Goal: Information Seeking & Learning: Learn about a topic

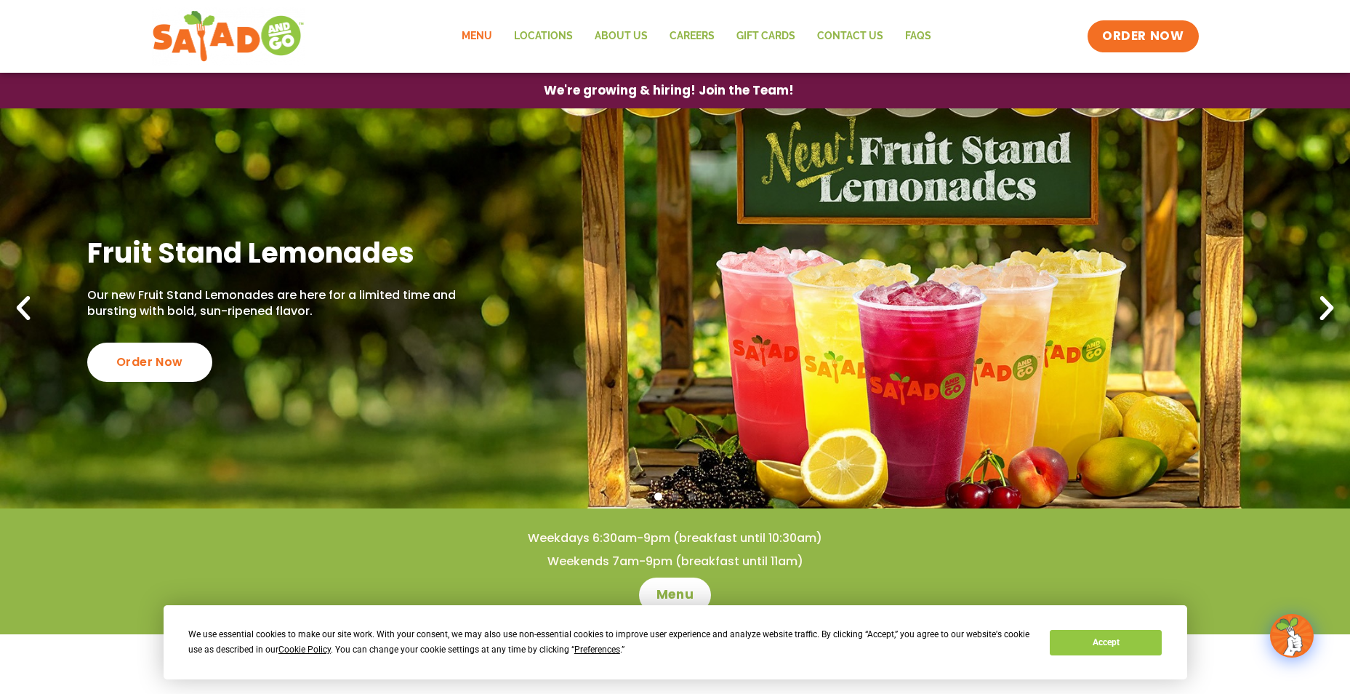
click at [489, 35] on link "Menu" at bounding box center [477, 36] width 52 height 33
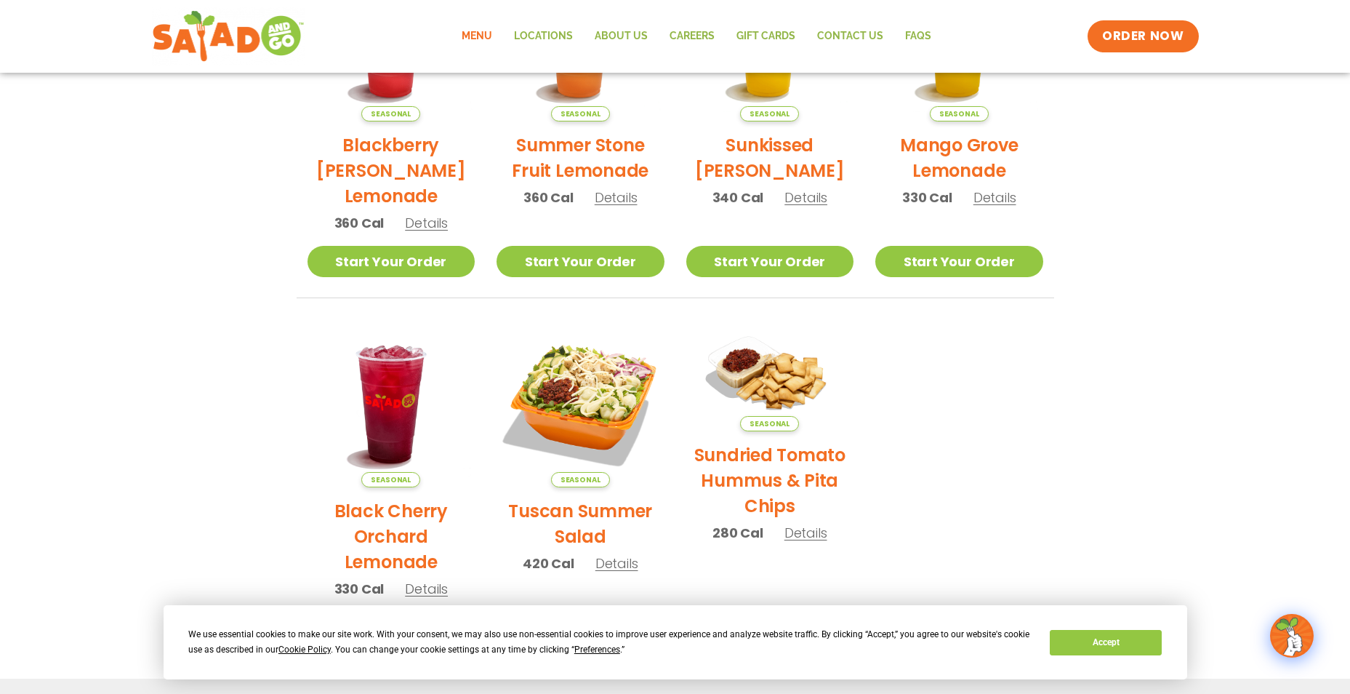
scroll to position [675, 0]
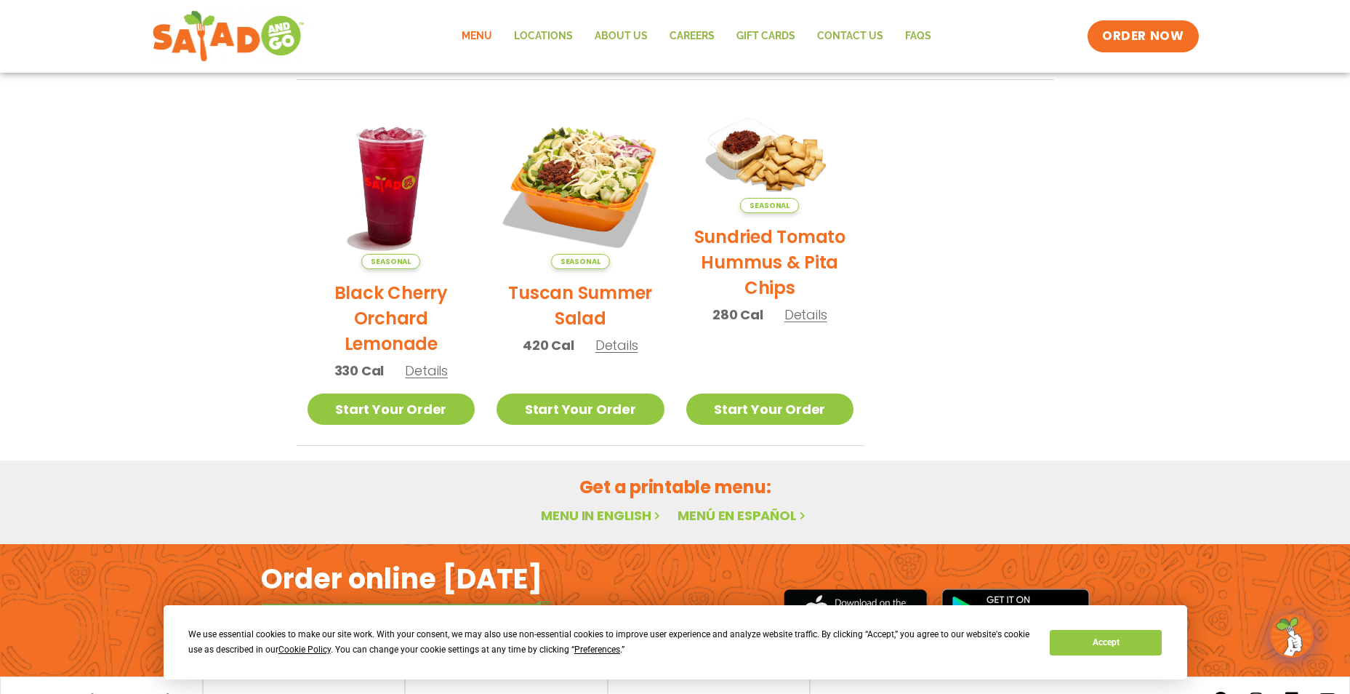
click at [591, 513] on link "Menu in English" at bounding box center [602, 515] width 122 height 18
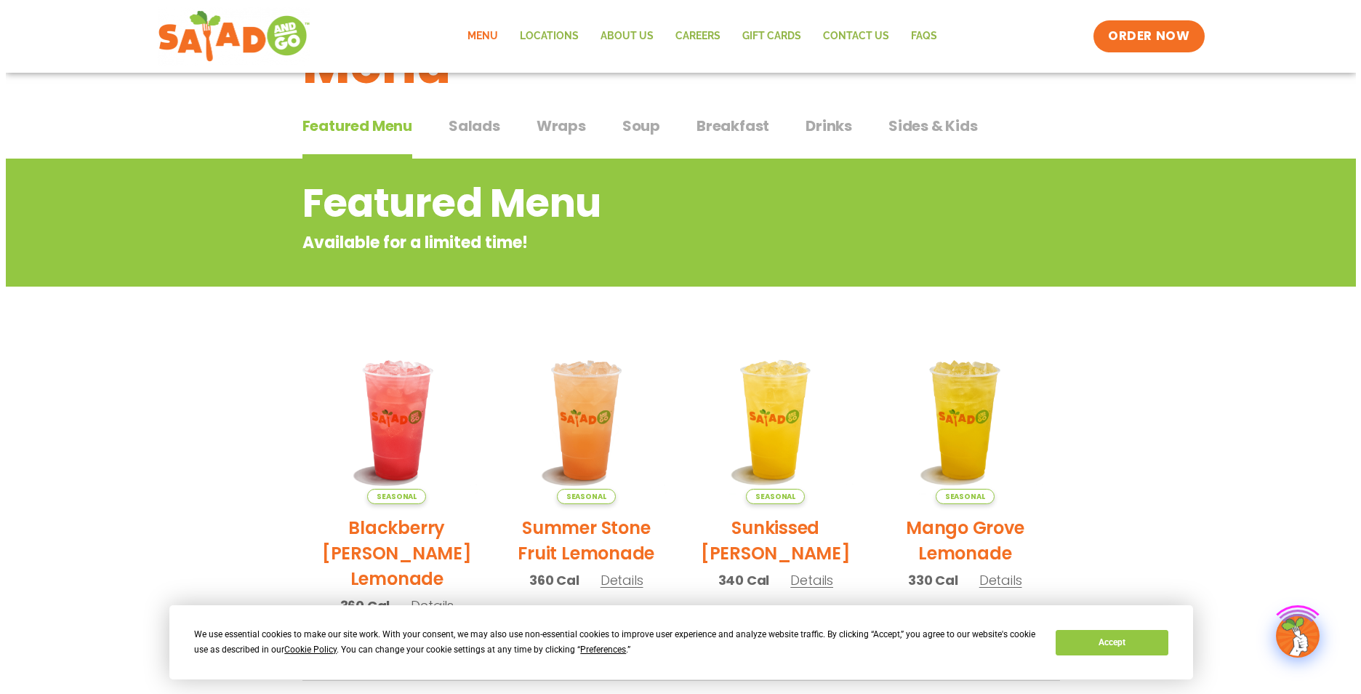
scroll to position [218, 0]
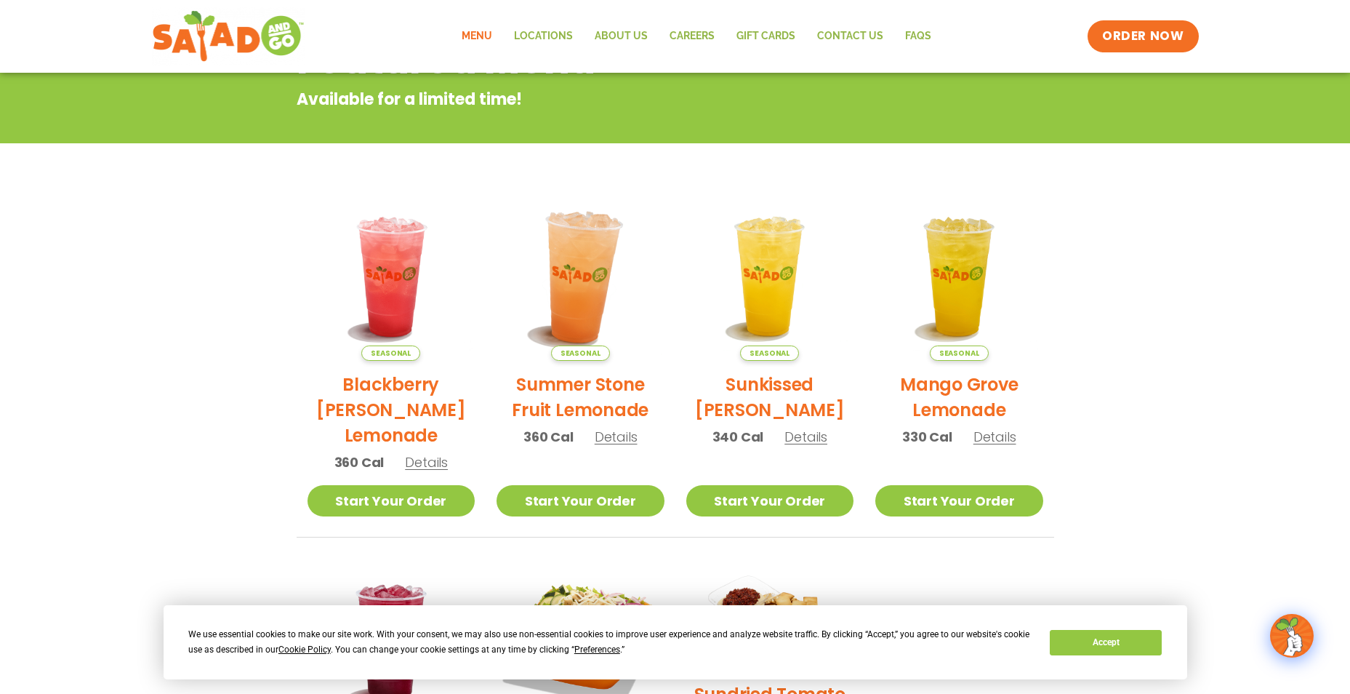
click at [556, 330] on img at bounding box center [580, 276] width 197 height 197
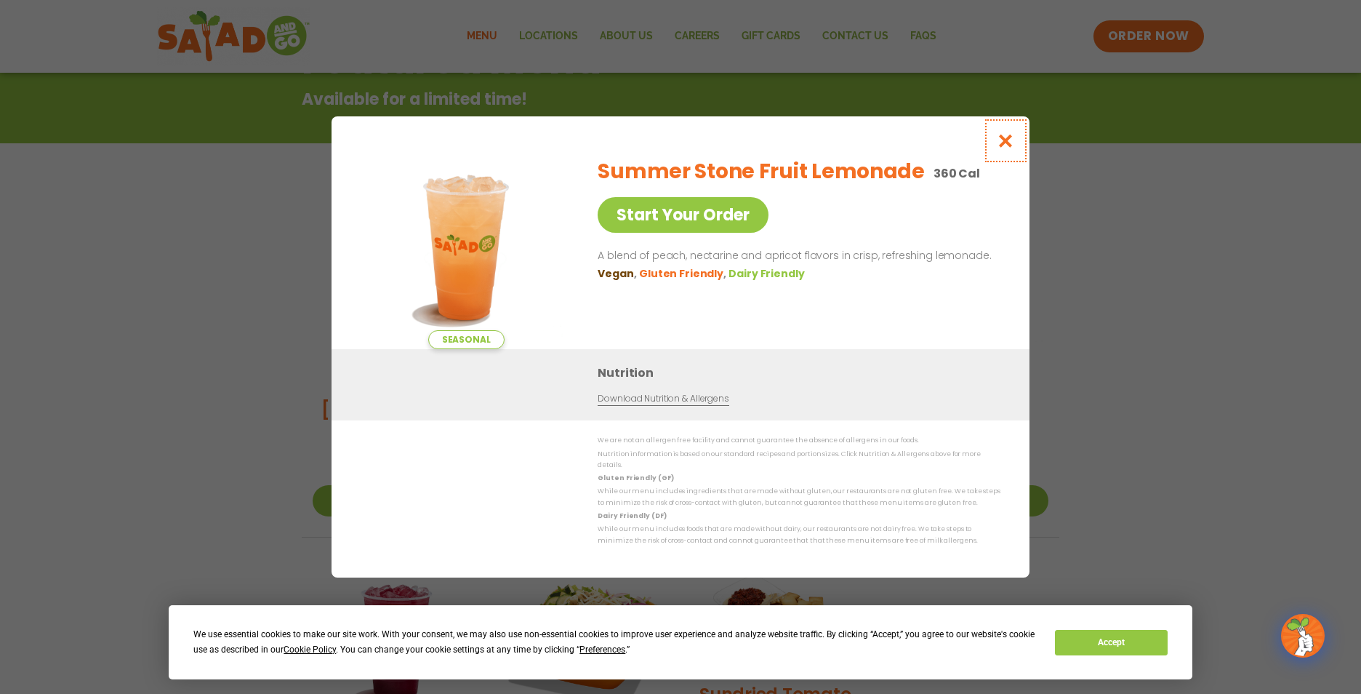
click at [1013, 147] on icon "Close modal" at bounding box center [1006, 140] width 18 height 15
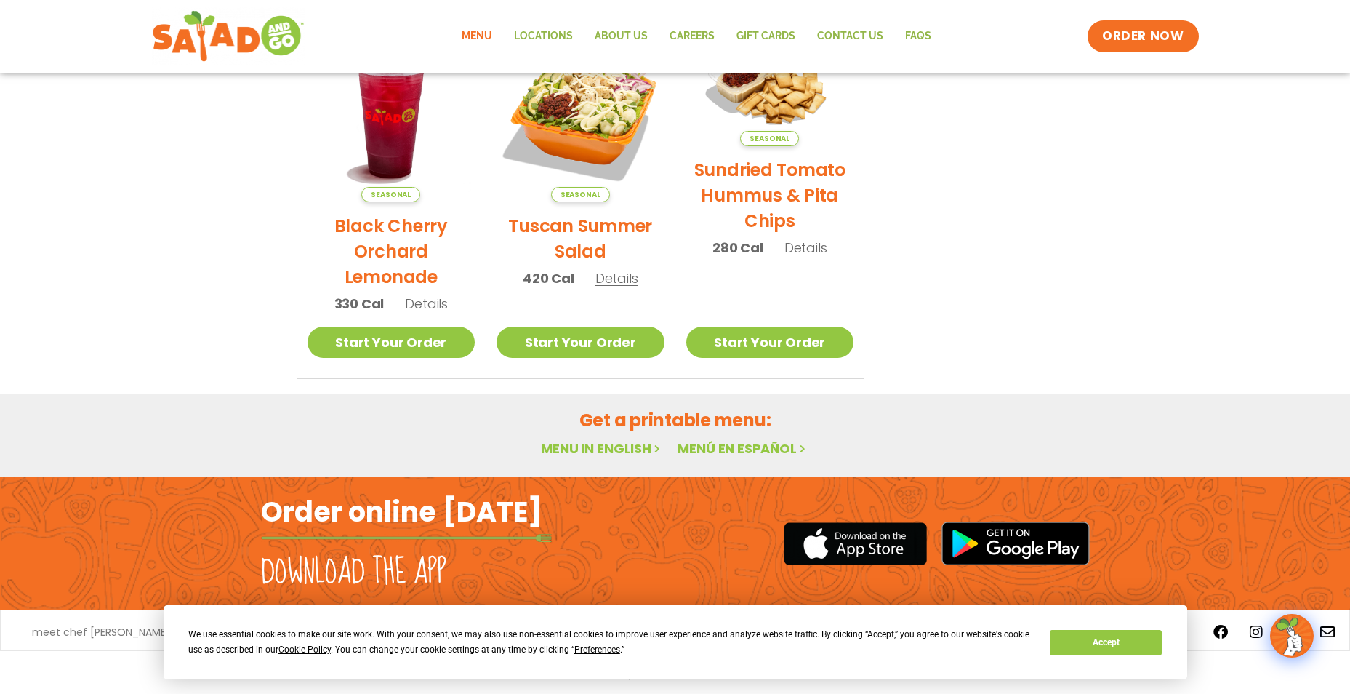
scroll to position [748, 0]
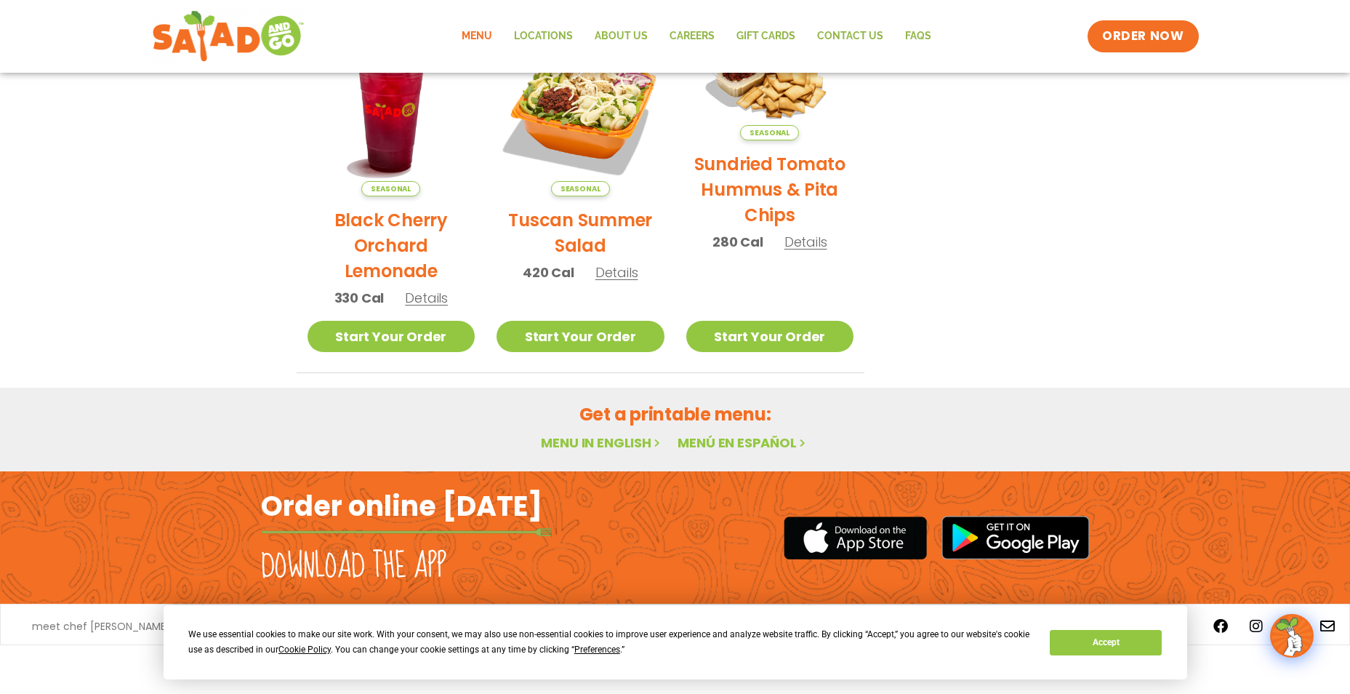
click at [435, 510] on h2 "Order online [DATE]" at bounding box center [401, 506] width 281 height 36
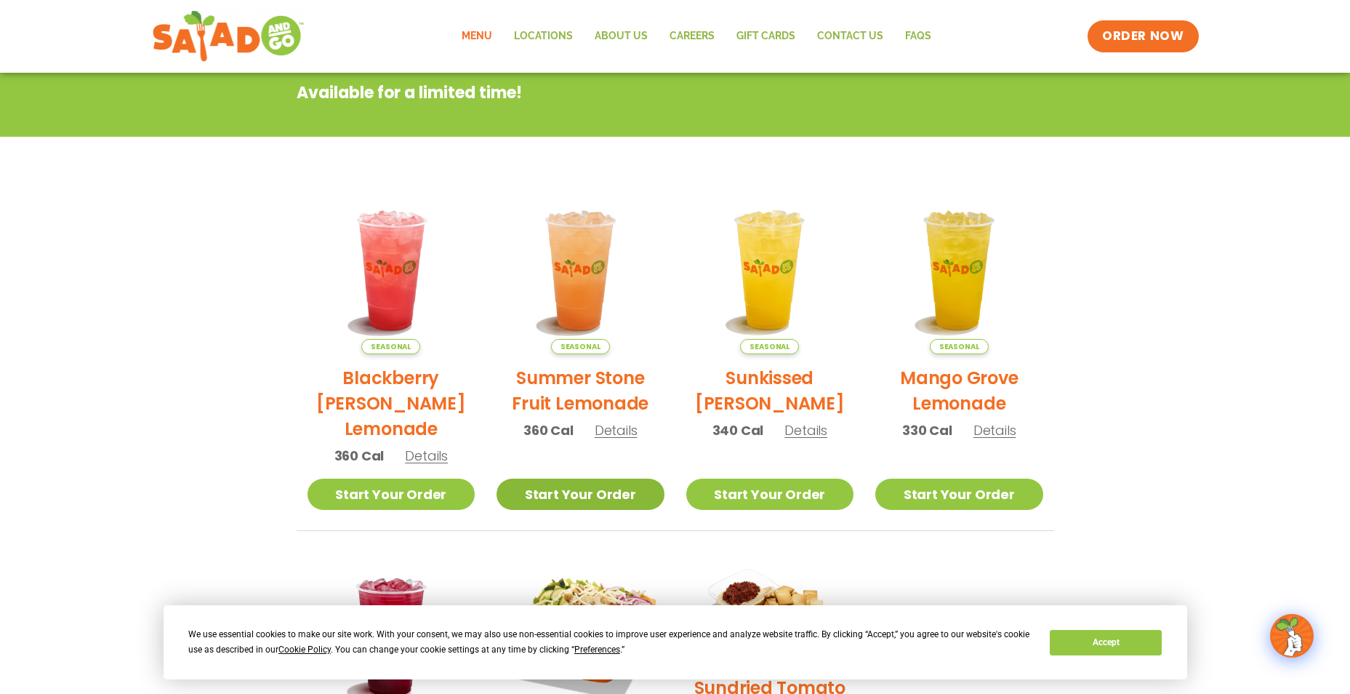
scroll to position [0, 0]
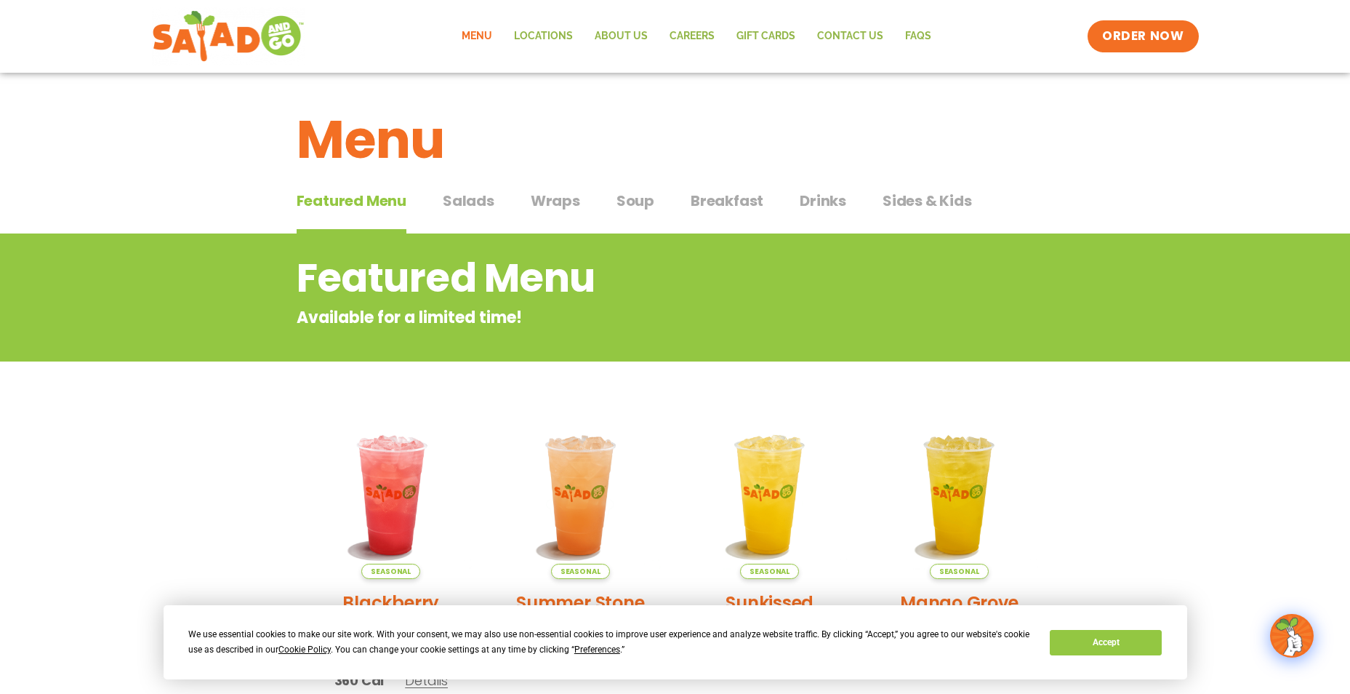
click at [473, 204] on span "Salads" at bounding box center [469, 201] width 52 height 22
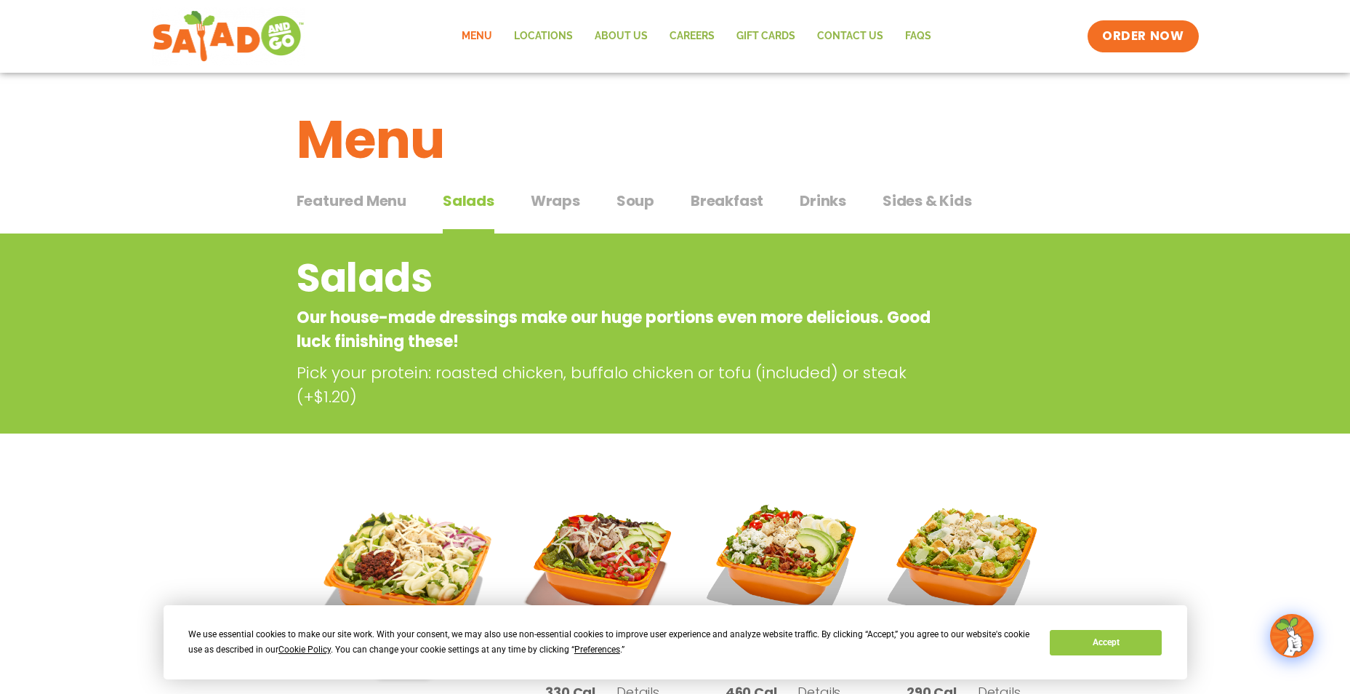
click at [537, 206] on span "Wraps" at bounding box center [555, 201] width 49 height 22
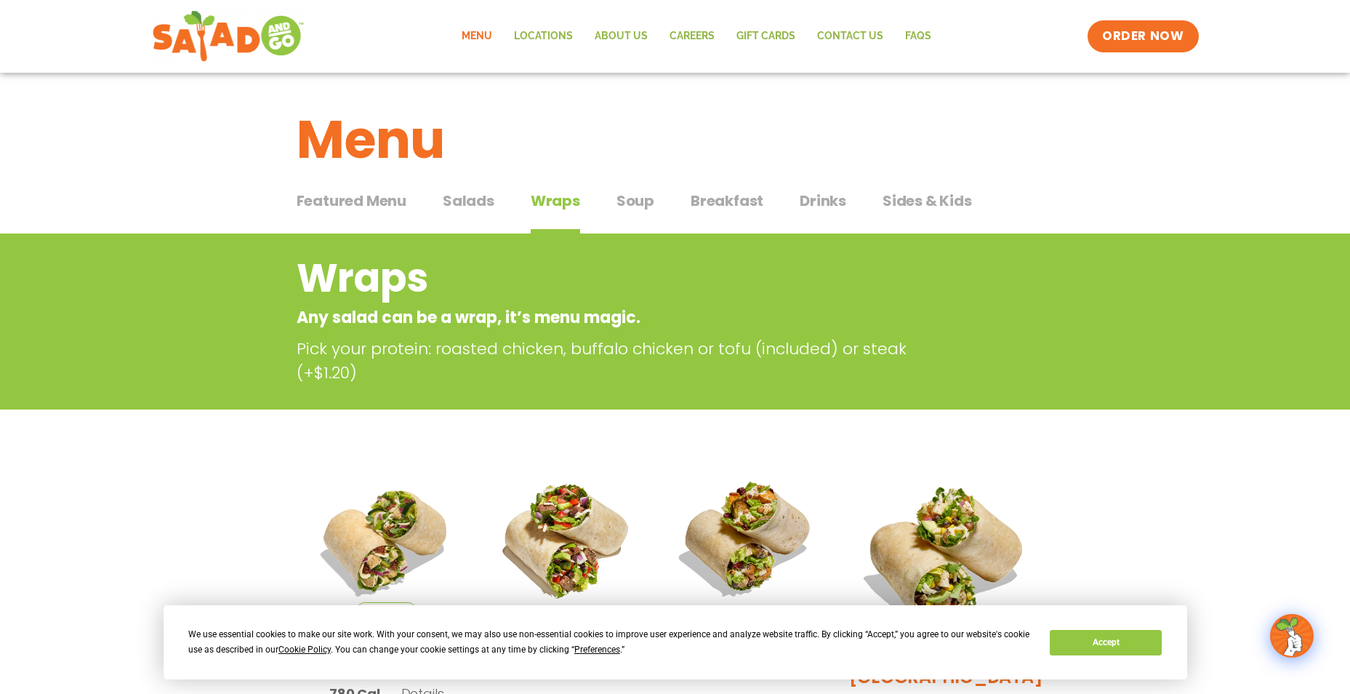
click at [643, 213] on button "Soup Soup" at bounding box center [636, 212] width 38 height 44
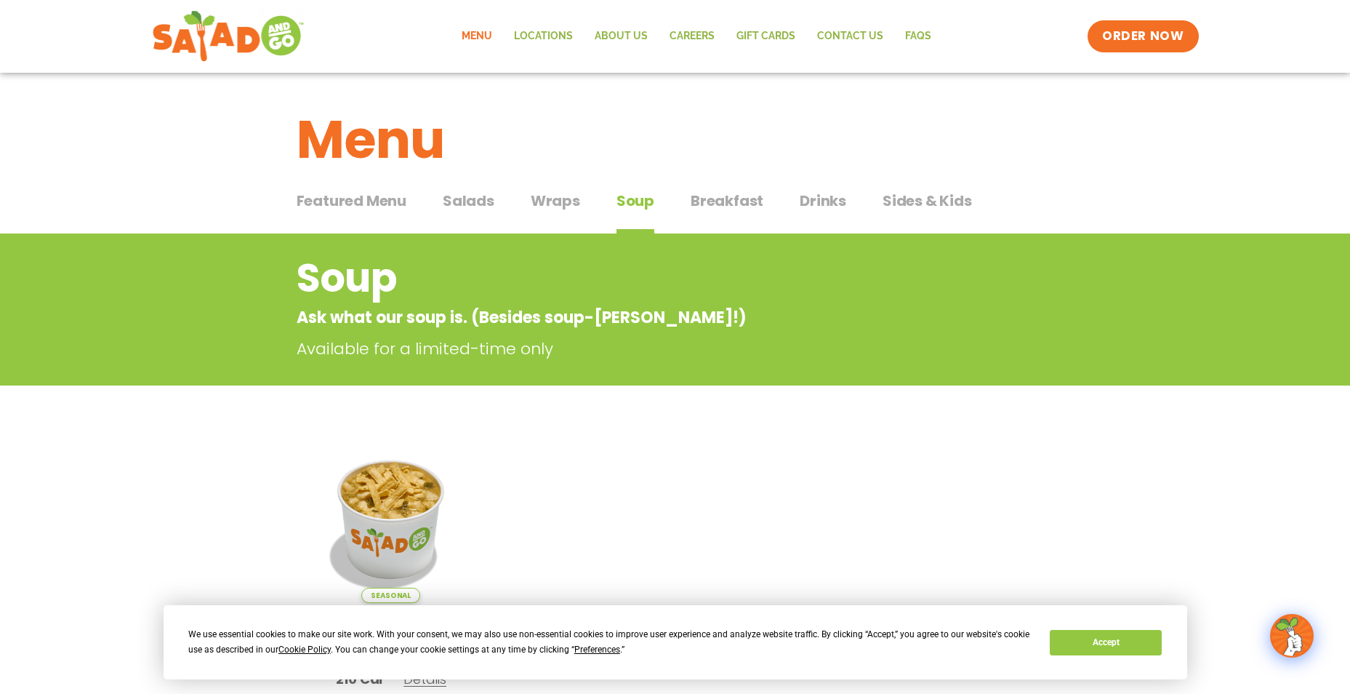
click at [686, 201] on div "Featured Menu Featured Menu Salads Salads Wraps Wraps Soup Soup Breakfast Break…" at bounding box center [676, 209] width 758 height 49
click at [696, 204] on span "Breakfast" at bounding box center [727, 201] width 73 height 22
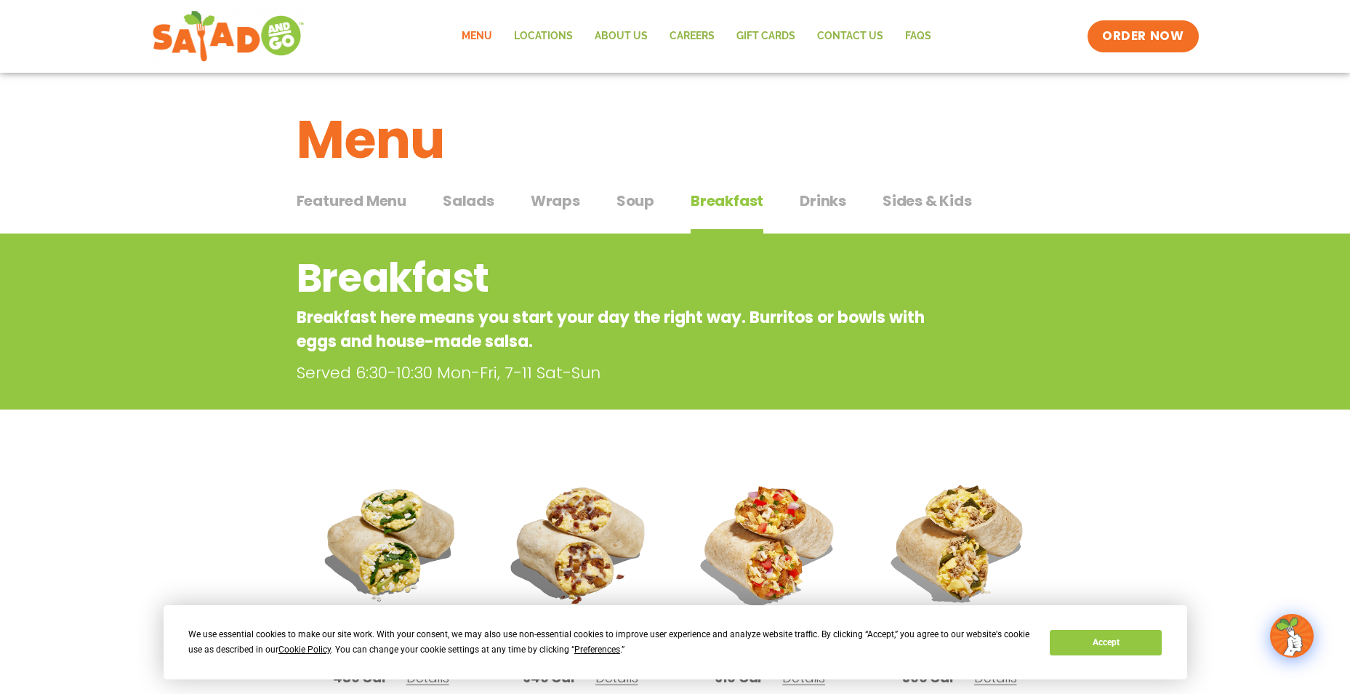
click at [833, 205] on span "Drinks" at bounding box center [823, 201] width 47 height 22
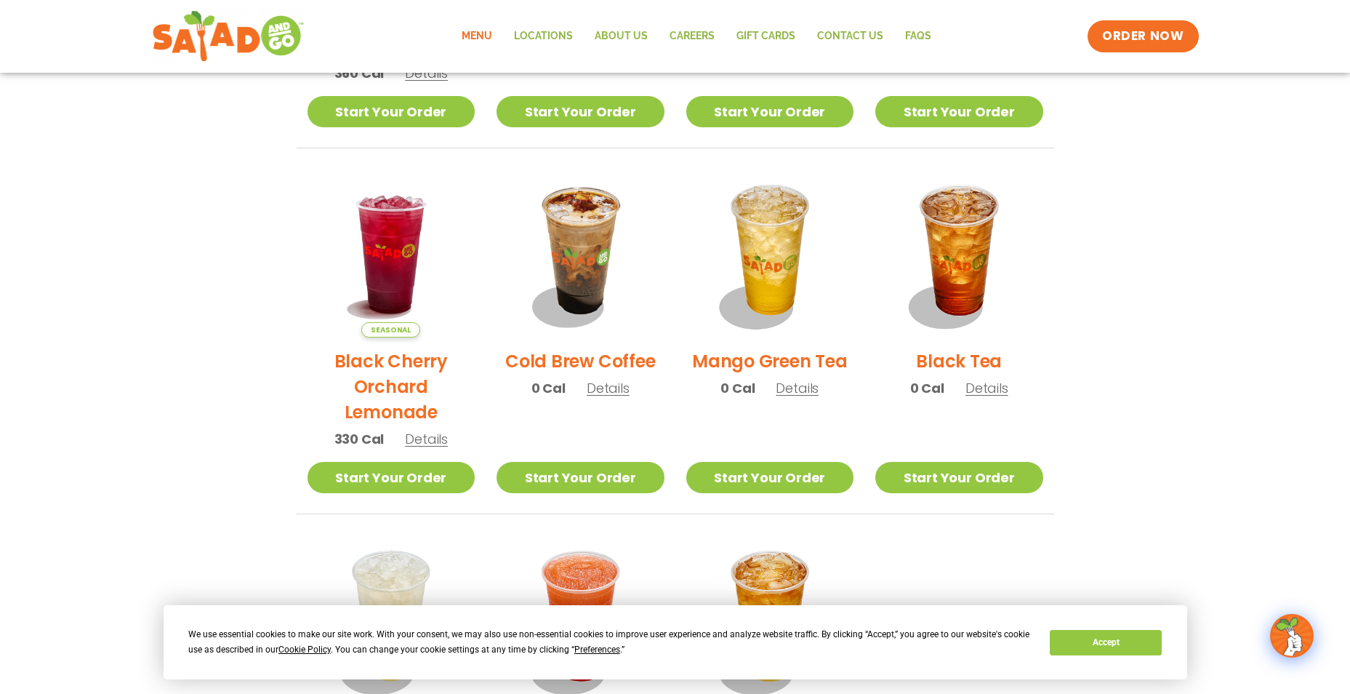
scroll to position [654, 0]
